Goal: Task Accomplishment & Management: Use online tool/utility

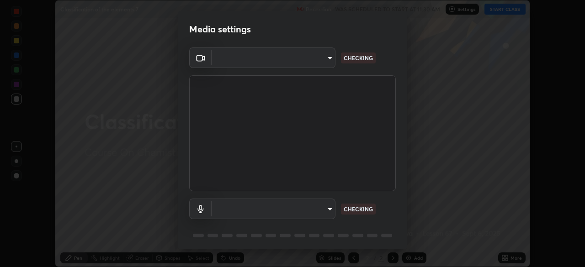
scroll to position [32, 0]
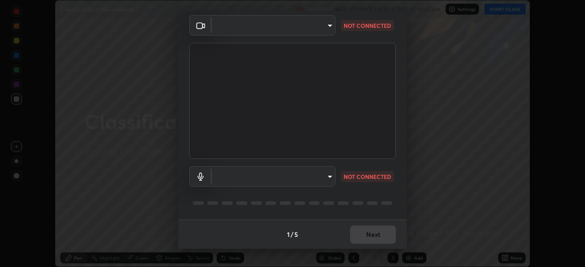
type input "8428e2be8a3e3f13974341e33778a08111258fb38798500ded61d344a6a8a77e"
type input "default"
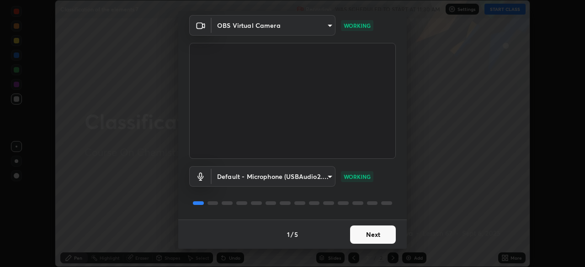
click at [372, 234] on button "Next" at bounding box center [373, 235] width 46 height 18
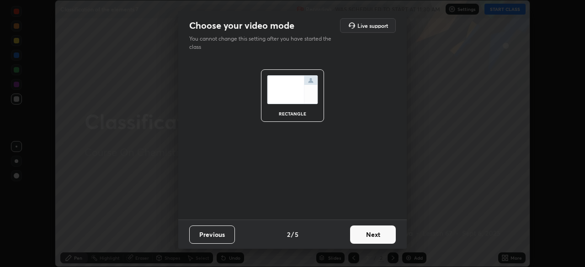
click at [372, 233] on button "Next" at bounding box center [373, 235] width 46 height 18
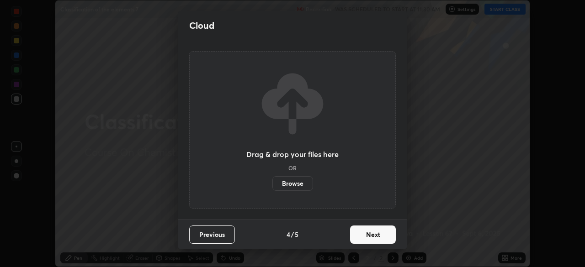
click at [372, 235] on button "Next" at bounding box center [373, 235] width 46 height 18
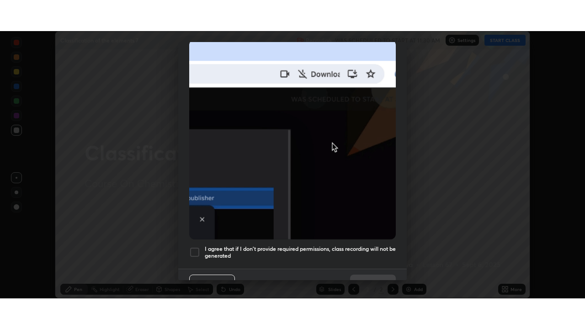
scroll to position [219, 0]
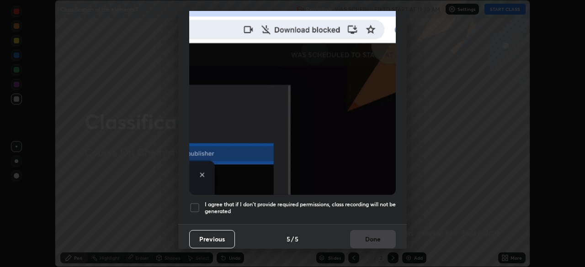
click at [193, 204] on div at bounding box center [194, 207] width 11 height 11
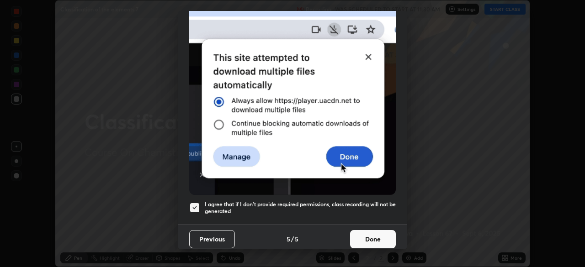
click at [378, 239] on button "Done" at bounding box center [373, 239] width 46 height 18
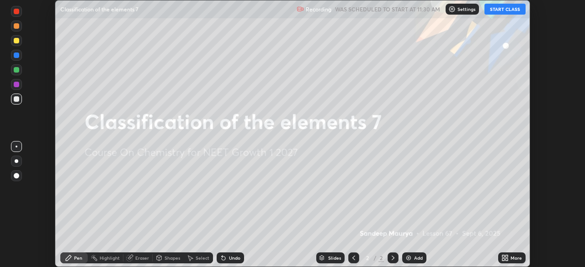
click at [502, 10] on button "START CLASS" at bounding box center [504, 9] width 41 height 11
click at [409, 259] on img at bounding box center [408, 258] width 7 height 7
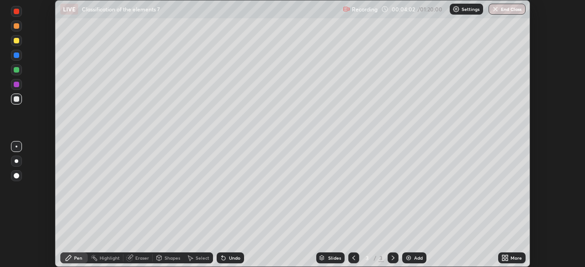
click at [506, 260] on icon at bounding box center [506, 260] width 2 height 2
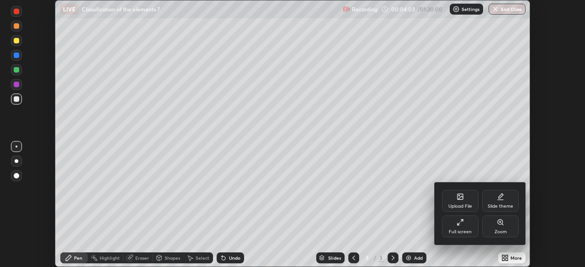
click at [459, 228] on div "Full screen" at bounding box center [460, 227] width 37 height 22
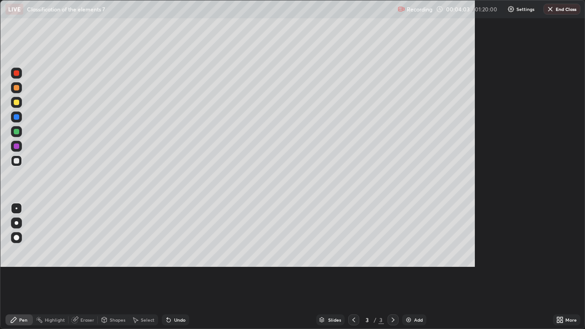
scroll to position [329, 585]
